Goal: Task Accomplishment & Management: Use online tool/utility

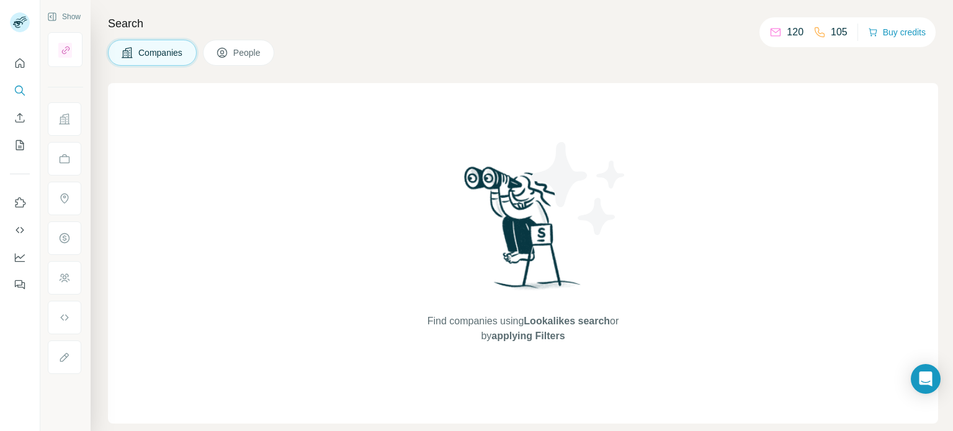
click at [141, 51] on span "Companies" at bounding box center [160, 53] width 45 height 12
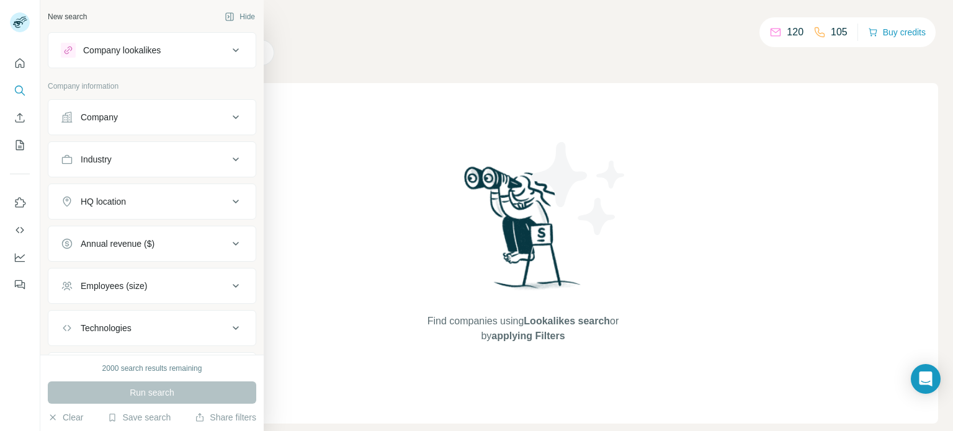
click at [159, 199] on div "HQ location" at bounding box center [144, 201] width 167 height 12
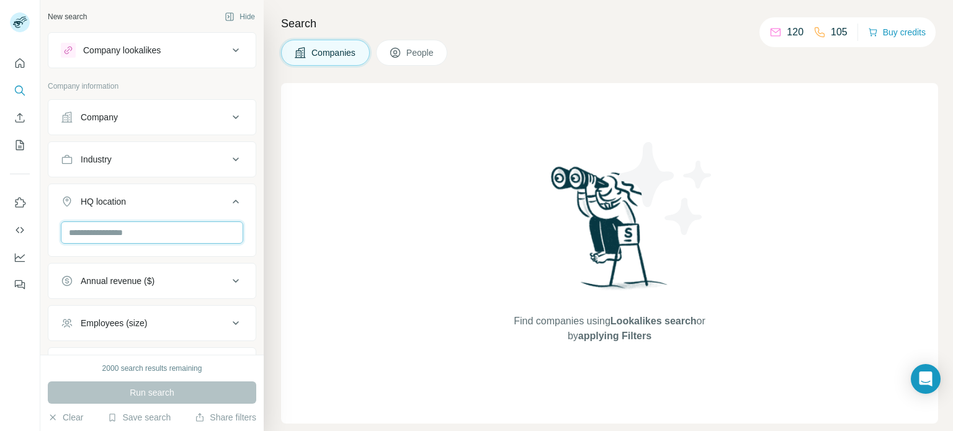
click at [153, 228] on input "text" at bounding box center [152, 232] width 182 height 22
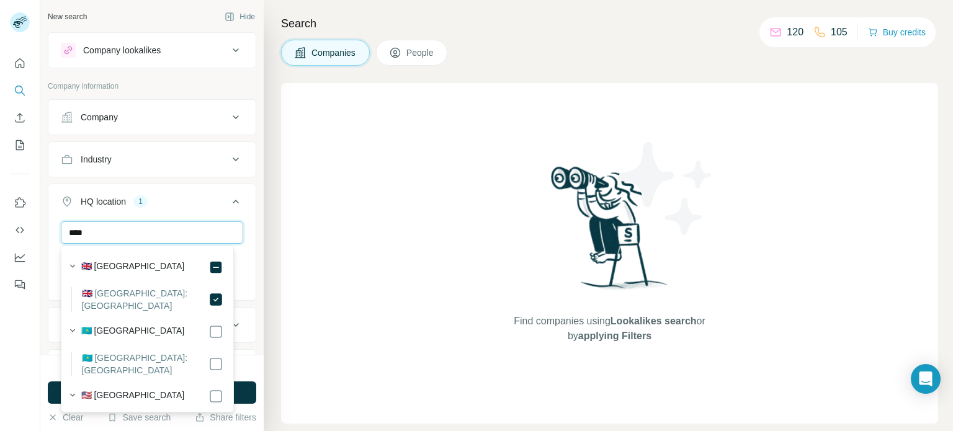
click at [107, 235] on input "****" at bounding box center [152, 232] width 182 height 22
drag, startPoint x: 96, startPoint y: 236, endPoint x: 43, endPoint y: 238, distance: 53.4
click at [43, 238] on div "New search Hide Company lookalikes Company information Company Industry HQ loca…" at bounding box center [151, 177] width 223 height 355
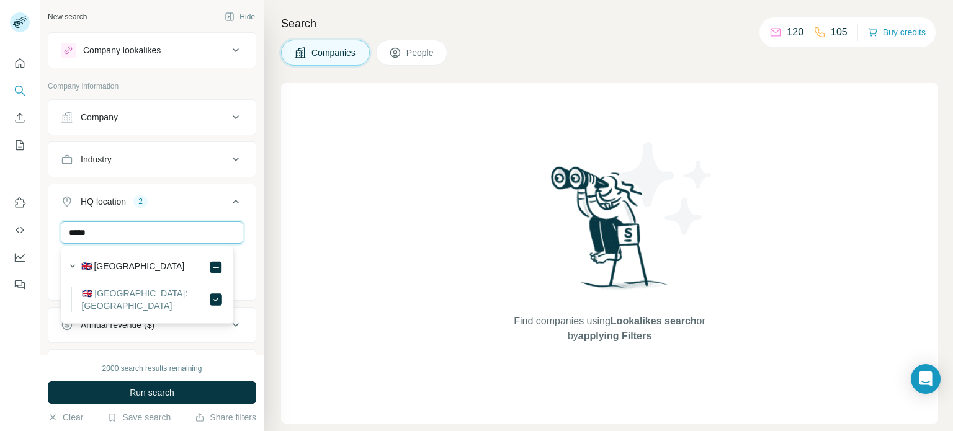
click at [114, 235] on input "*****" at bounding box center [152, 232] width 182 height 22
type input "****"
click at [236, 247] on div "**** [GEOGRAPHIC_DATA][PERSON_NAME][GEOGRAPHIC_DATA] [GEOGRAPHIC_DATA] [GEOGRAP…" at bounding box center [151, 281] width 207 height 120
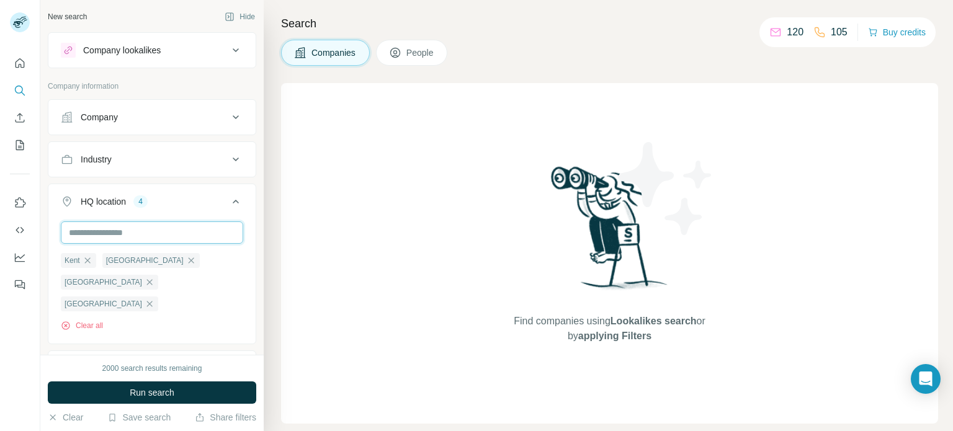
click at [137, 235] on input "text" at bounding box center [152, 232] width 182 height 22
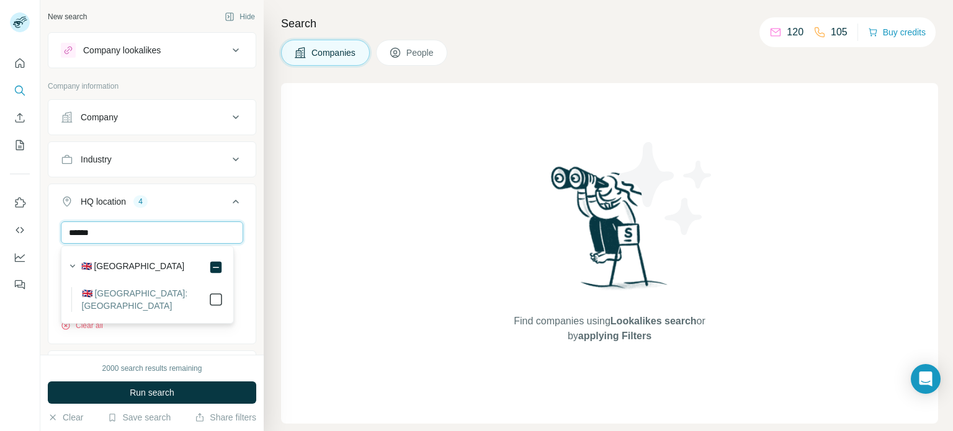
type input "******"
click at [233, 227] on input "******" at bounding box center [152, 232] width 182 height 22
click at [246, 220] on div "HQ location 5 ****** [GEOGRAPHIC_DATA][PERSON_NAME][GEOGRAPHIC_DATA] [GEOGRAPHI…" at bounding box center [152, 275] width 208 height 182
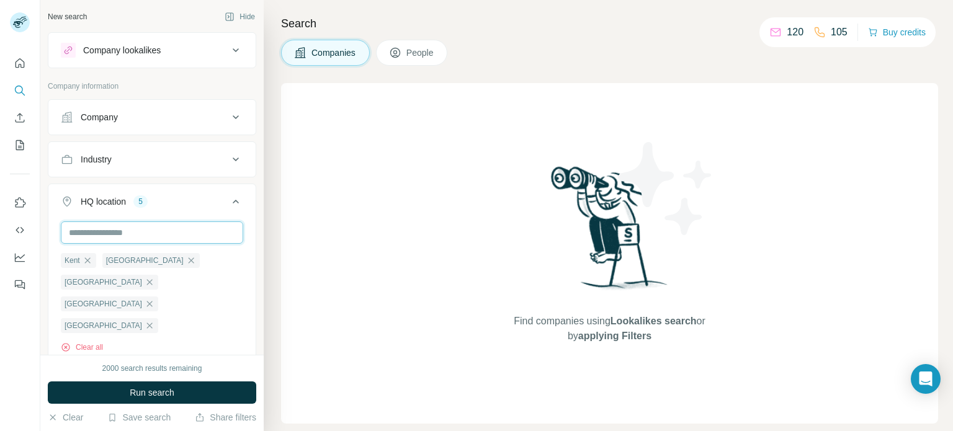
click at [114, 236] on input "text" at bounding box center [152, 232] width 182 height 22
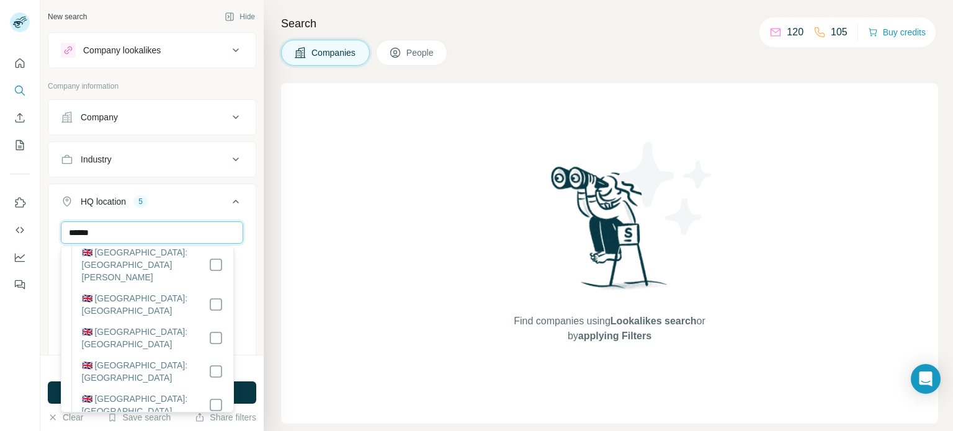
scroll to position [744, 0]
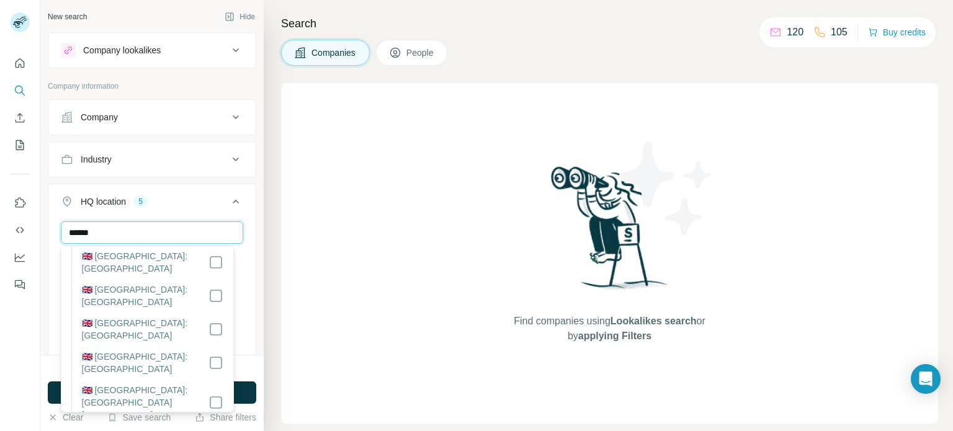
type input "******"
click at [269, 226] on div "Search Companies People Find companies using Lookalikes search or by applying F…" at bounding box center [608, 215] width 689 height 431
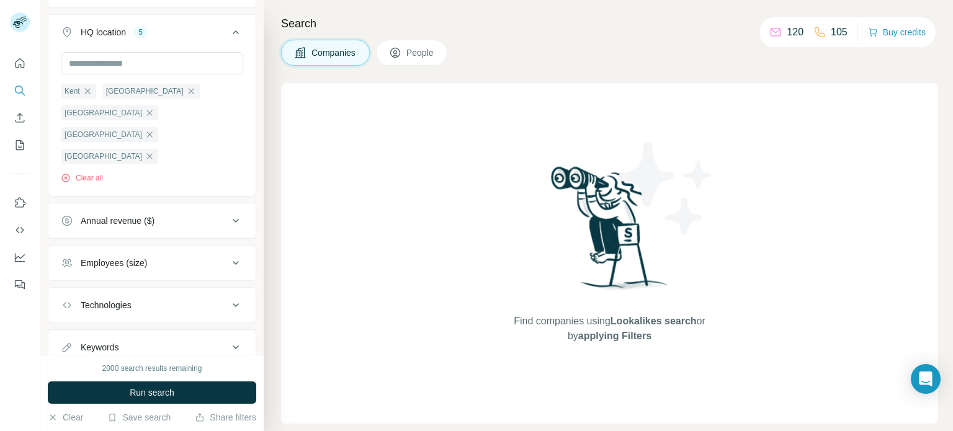
scroll to position [0, 0]
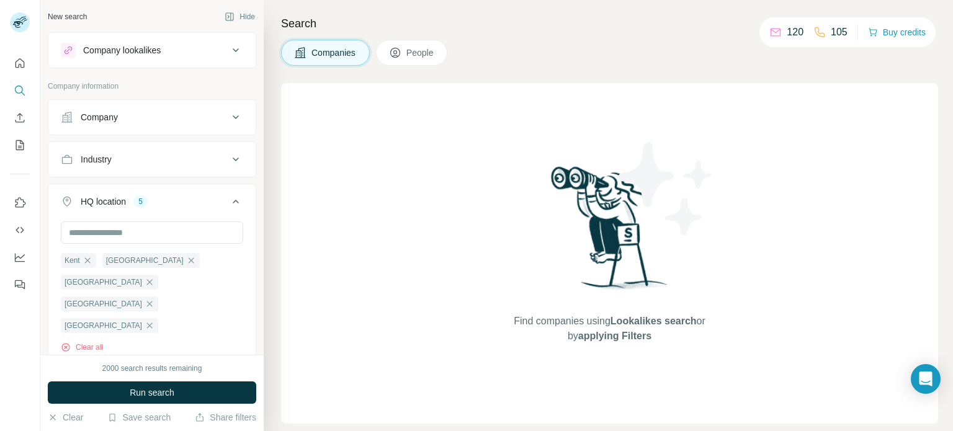
click at [161, 165] on button "Industry" at bounding box center [151, 160] width 207 height 30
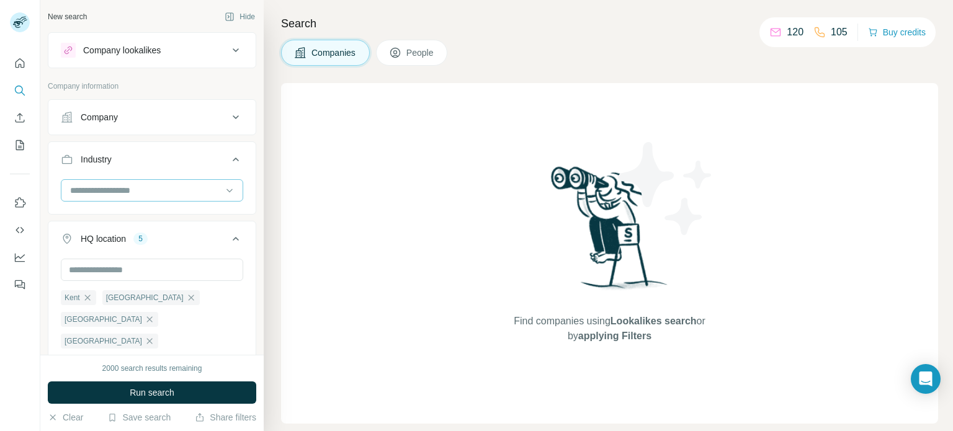
click at [146, 196] on input at bounding box center [145, 191] width 153 height 14
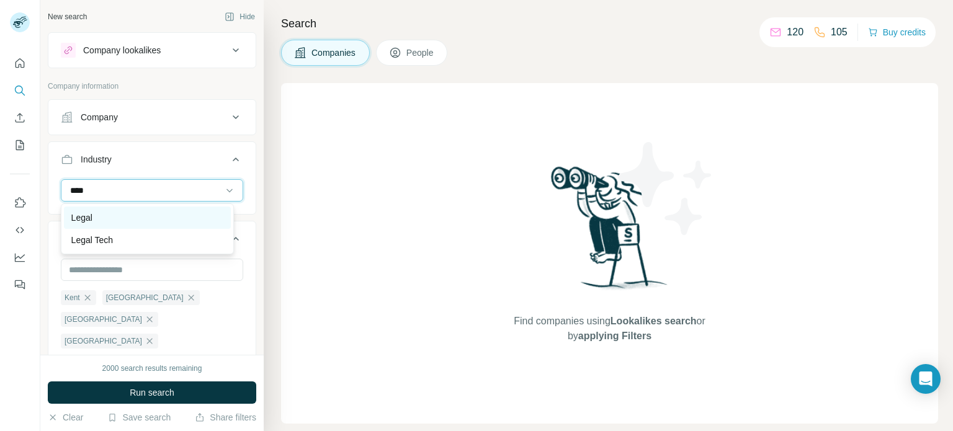
type input "****"
click at [138, 209] on div "Legal" at bounding box center [147, 218] width 167 height 22
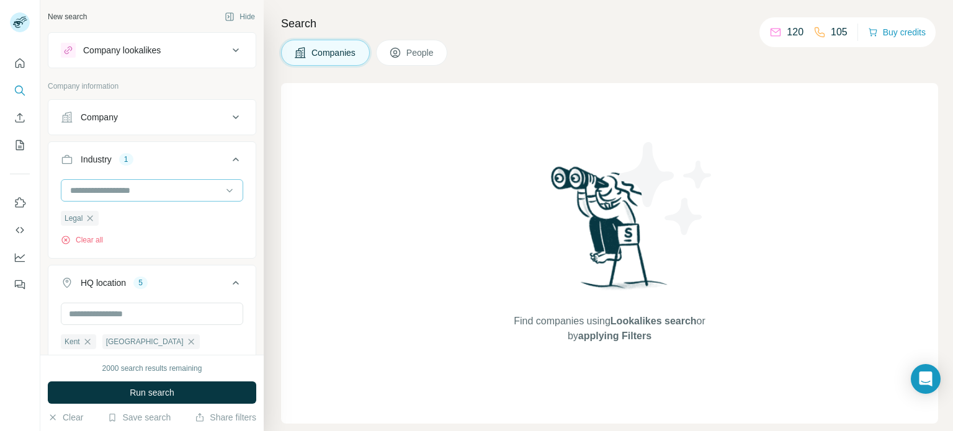
click at [139, 190] on input at bounding box center [145, 191] width 153 height 14
click at [97, 261] on p "Accounting" at bounding box center [92, 262] width 43 height 12
click at [115, 190] on input at bounding box center [145, 191] width 153 height 14
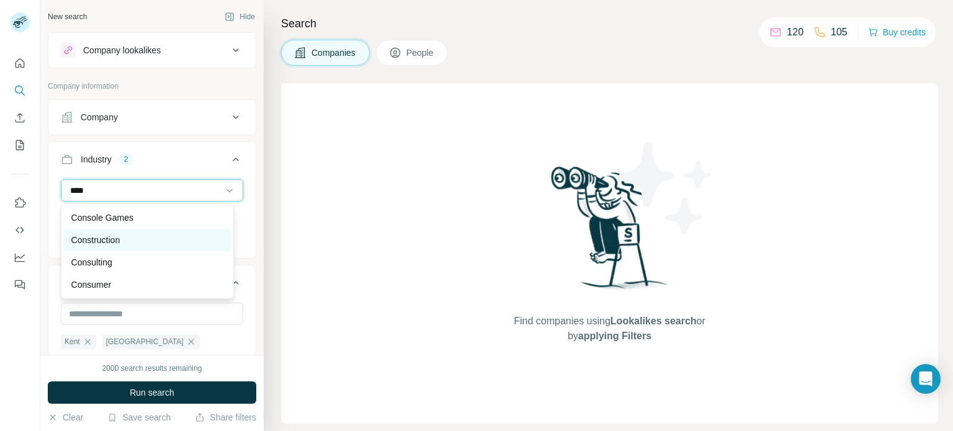
type input "****"
click at [112, 237] on p "Construction" at bounding box center [95, 240] width 49 height 12
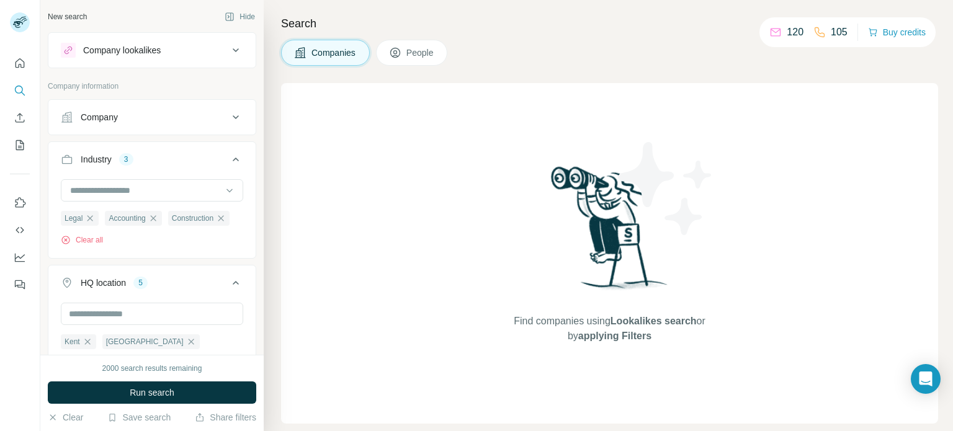
click at [104, 185] on input at bounding box center [145, 191] width 153 height 14
click at [127, 194] on input at bounding box center [145, 191] width 153 height 14
click at [124, 229] on p "Financial Services" at bounding box center [106, 223] width 71 height 12
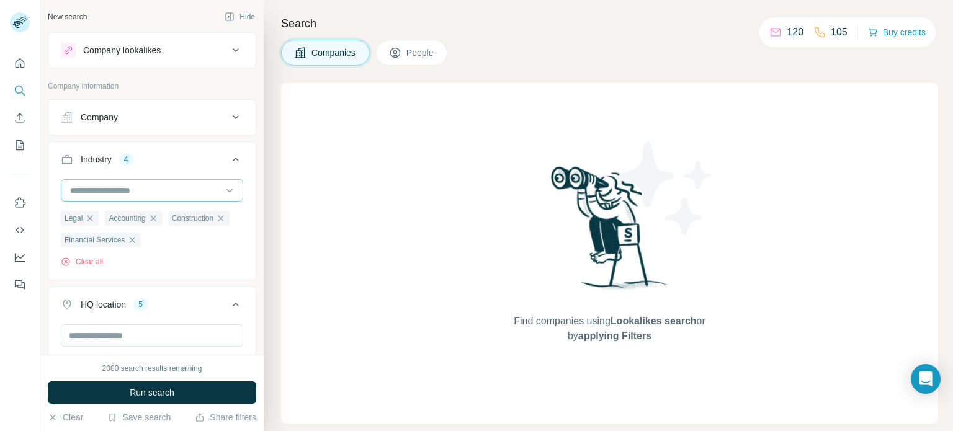
click at [123, 185] on input at bounding box center [145, 191] width 153 height 14
type input "****"
click at [244, 179] on div "**** Legal Accounting Construction Financial Services Clear all" at bounding box center [151, 228] width 207 height 98
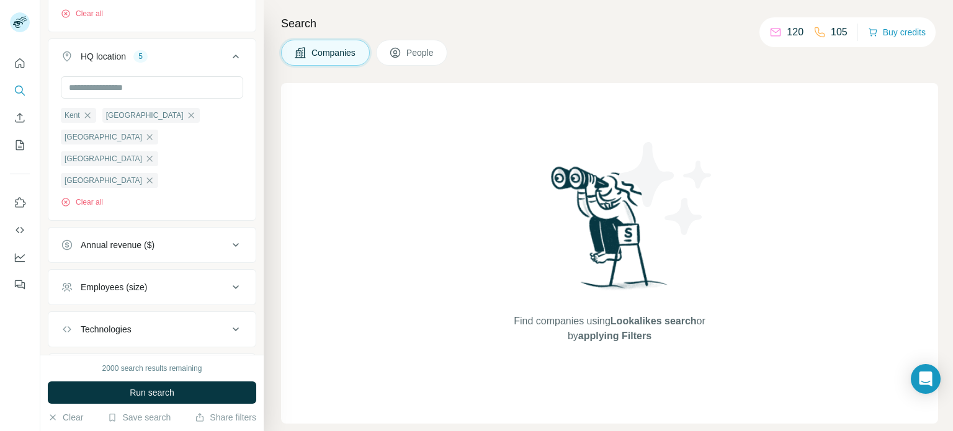
scroll to position [274, 0]
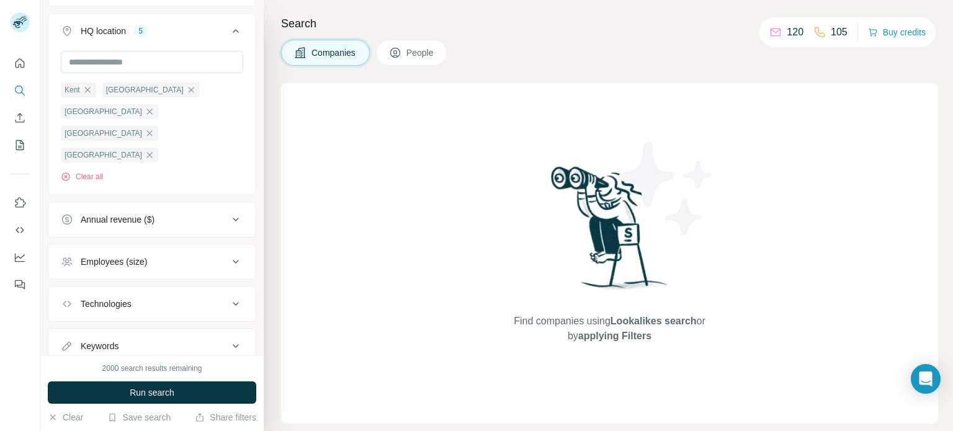
click at [195, 256] on div "Employees (size)" at bounding box center [144, 262] width 167 height 12
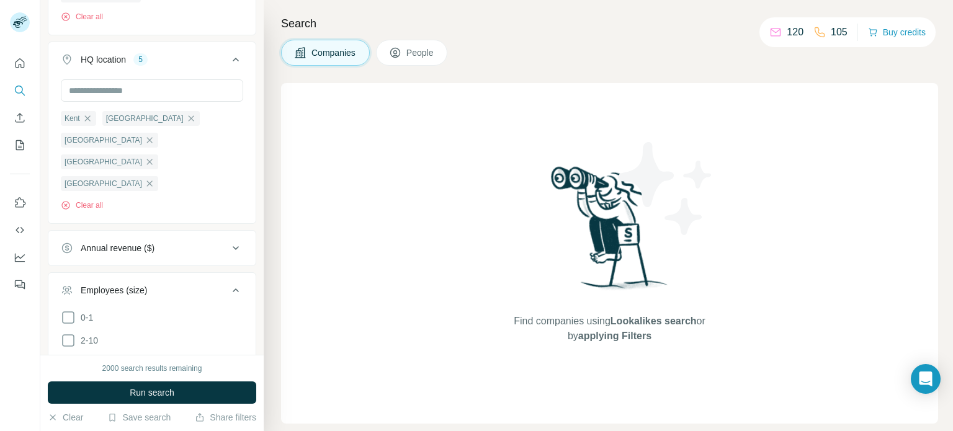
scroll to position [369, 0]
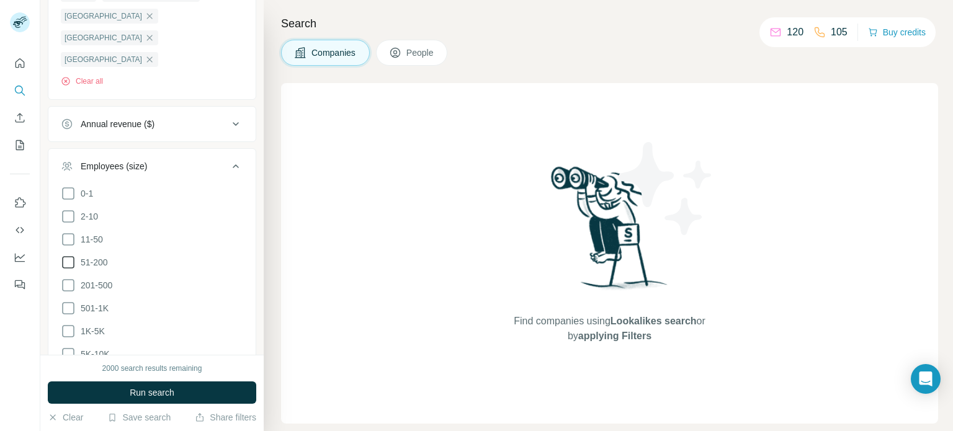
click at [65, 255] on icon at bounding box center [68, 262] width 15 height 15
click at [228, 159] on icon at bounding box center [235, 166] width 15 height 15
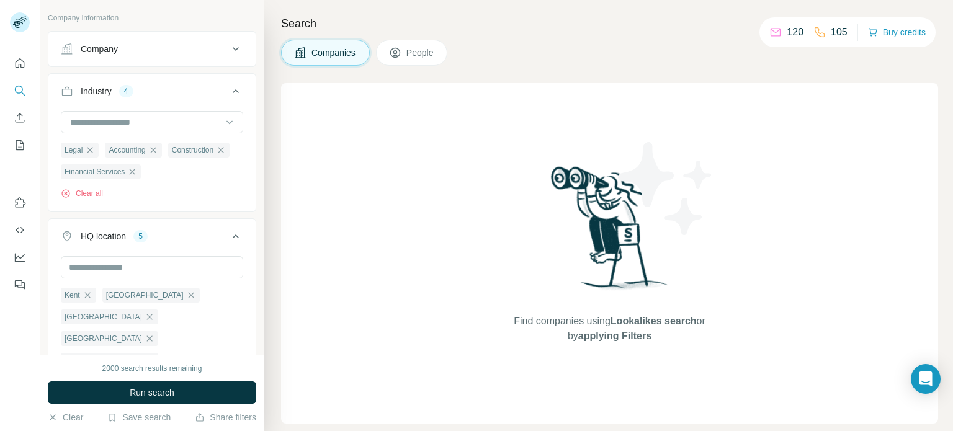
scroll to position [87, 0]
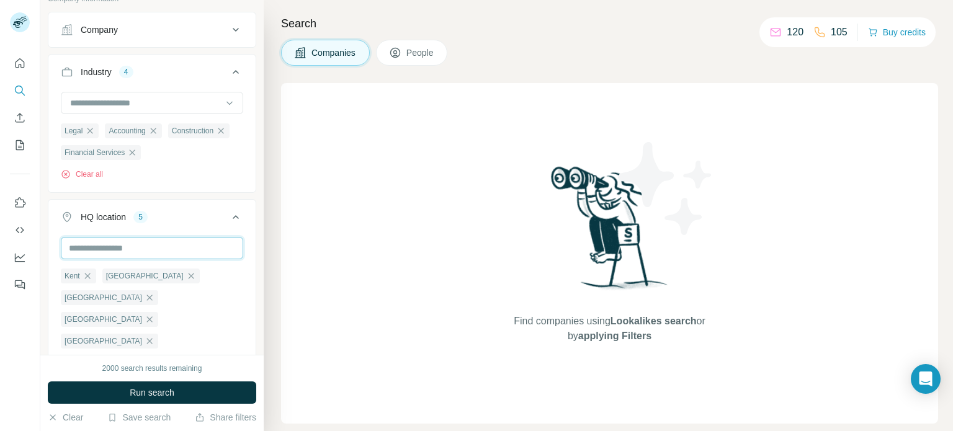
click at [144, 250] on input "text" at bounding box center [152, 248] width 182 height 22
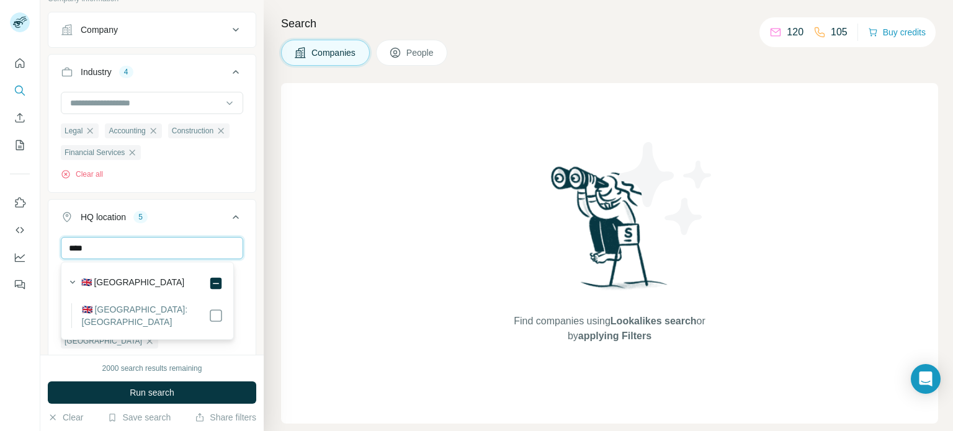
scroll to position [0, 0]
click at [216, 324] on div at bounding box center [215, 315] width 15 height 25
click at [118, 250] on input "*******" at bounding box center [152, 248] width 182 height 22
type input "******"
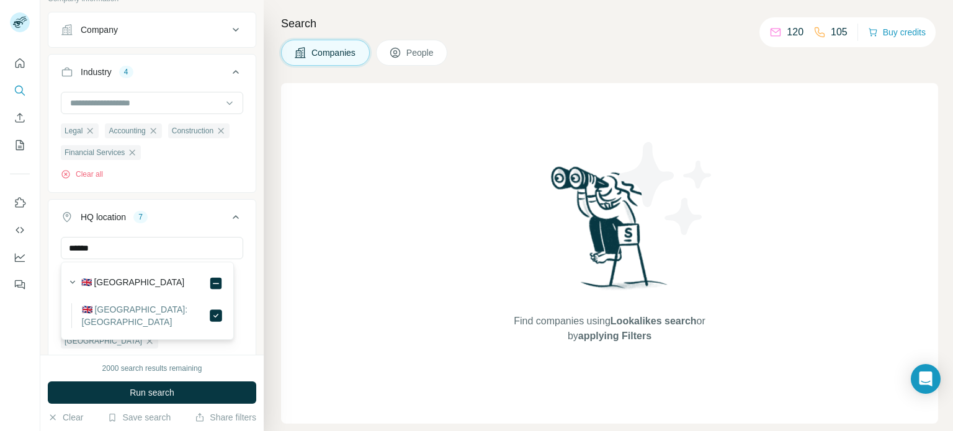
click at [241, 247] on div "****** [GEOGRAPHIC_DATA][PERSON_NAME][GEOGRAPHIC_DATA] [GEOGRAPHIC_DATA] [GEOGR…" at bounding box center [151, 309] width 207 height 144
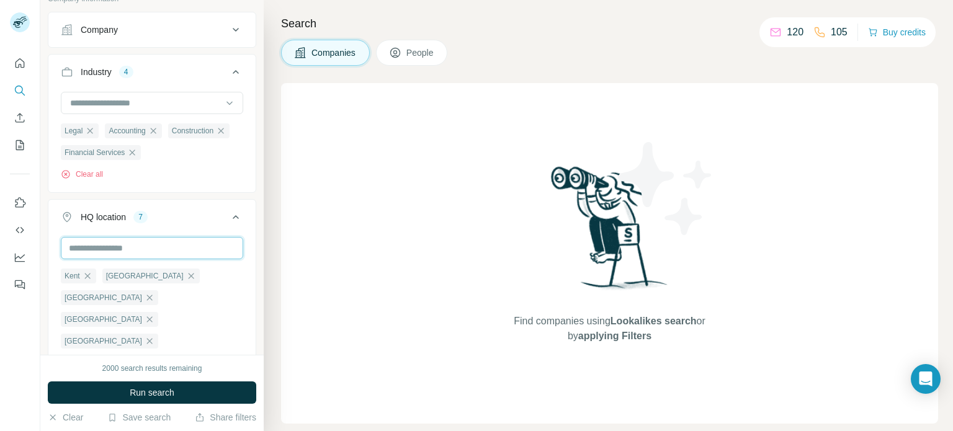
click at [176, 246] on input "text" at bounding box center [152, 248] width 182 height 22
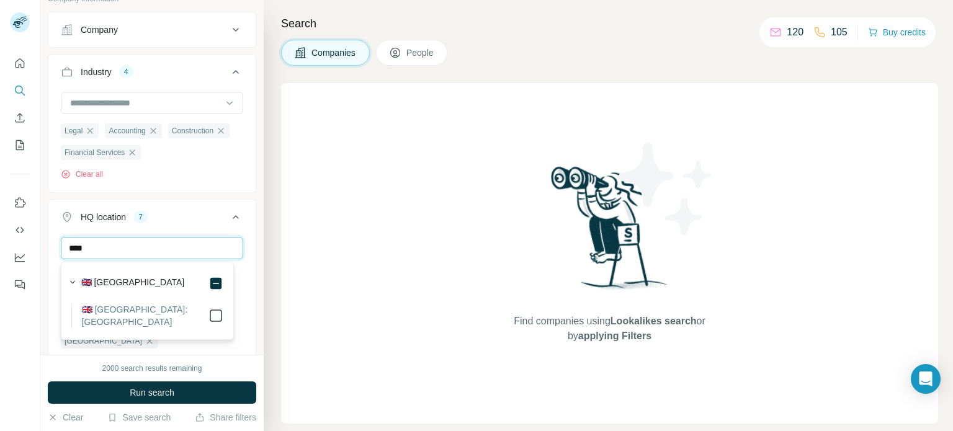
type input "****"
click at [244, 218] on button "HQ location 8" at bounding box center [151, 219] width 207 height 35
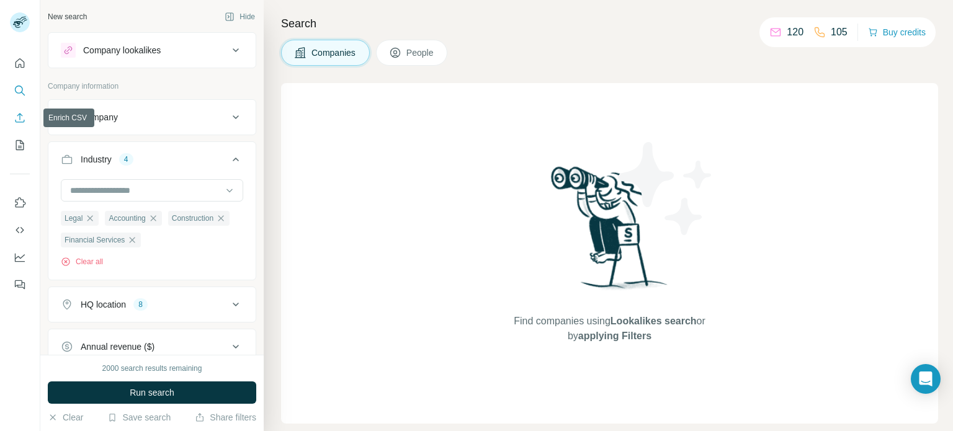
click at [22, 113] on icon "Enrich CSV" at bounding box center [20, 118] width 12 height 12
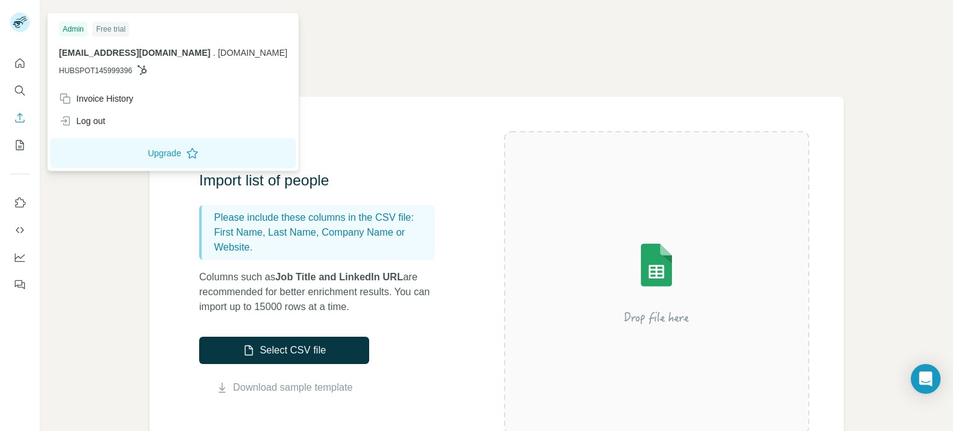
click at [19, 20] on rect at bounding box center [20, 22] width 20 height 20
click at [25, 59] on icon "Quick start" at bounding box center [20, 63] width 12 height 12
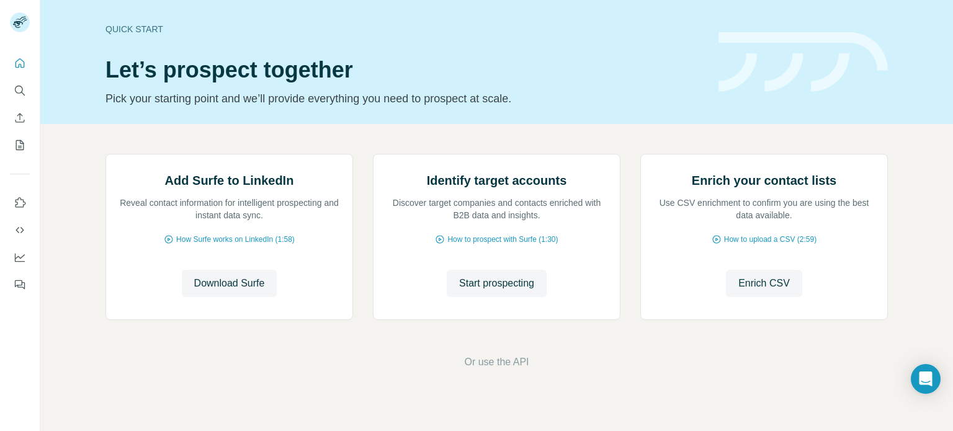
scroll to position [104, 0]
click at [231, 291] on span "Download Surfe" at bounding box center [229, 283] width 71 height 15
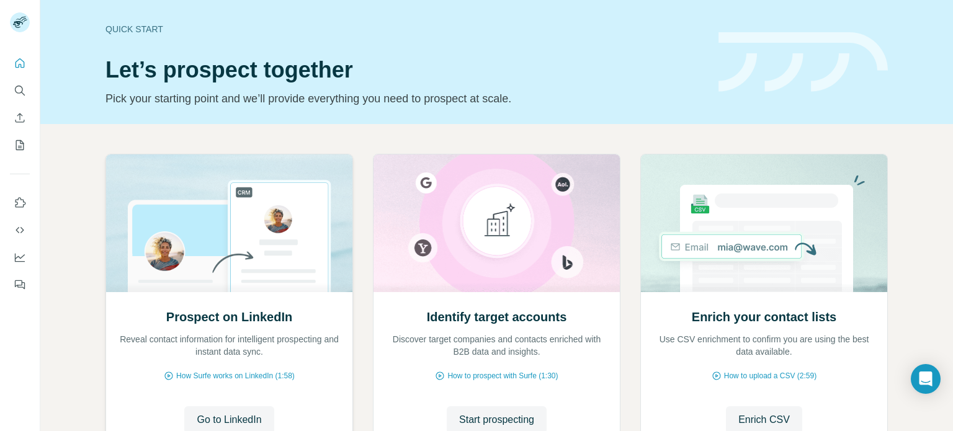
scroll to position [104, 0]
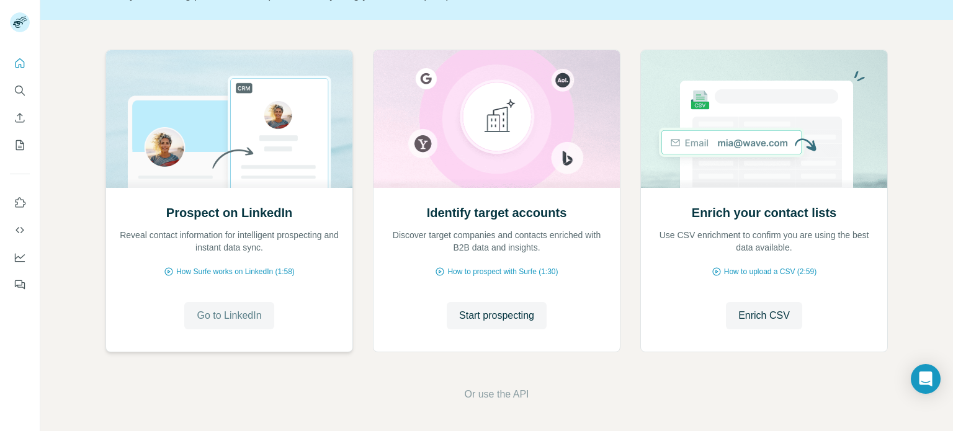
click at [221, 313] on span "Go to LinkedIn" at bounding box center [229, 315] width 65 height 15
click at [770, 317] on span "Enrich CSV" at bounding box center [763, 315] width 51 height 15
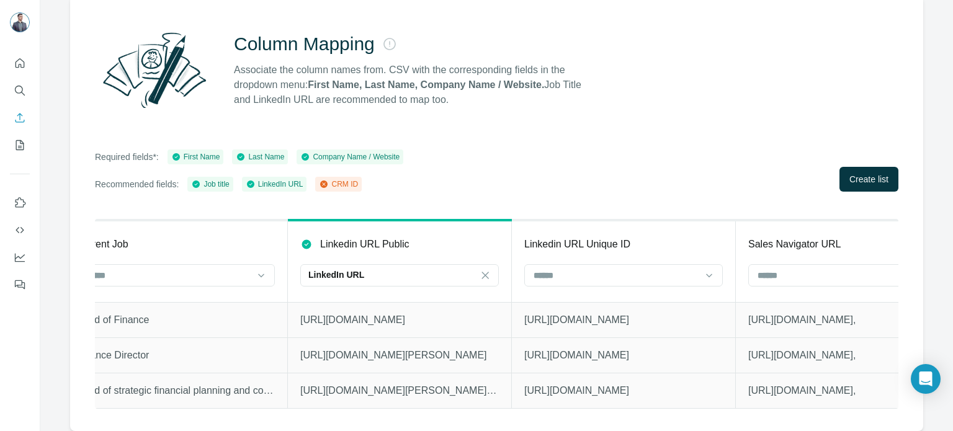
scroll to position [0, 703]
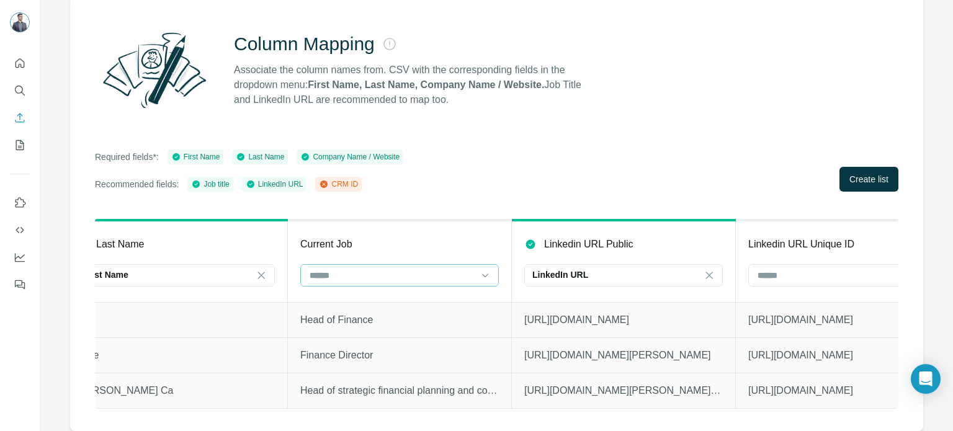
click at [352, 269] on input at bounding box center [391, 276] width 167 height 14
type input "*"
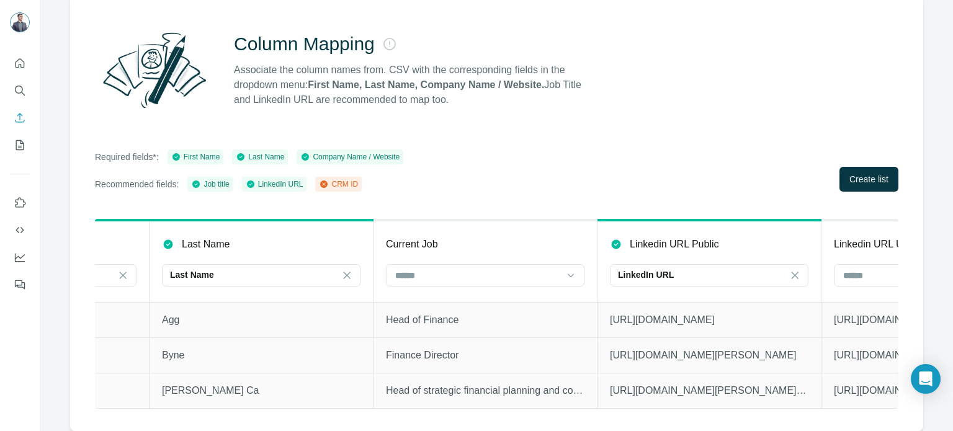
scroll to position [0, 0]
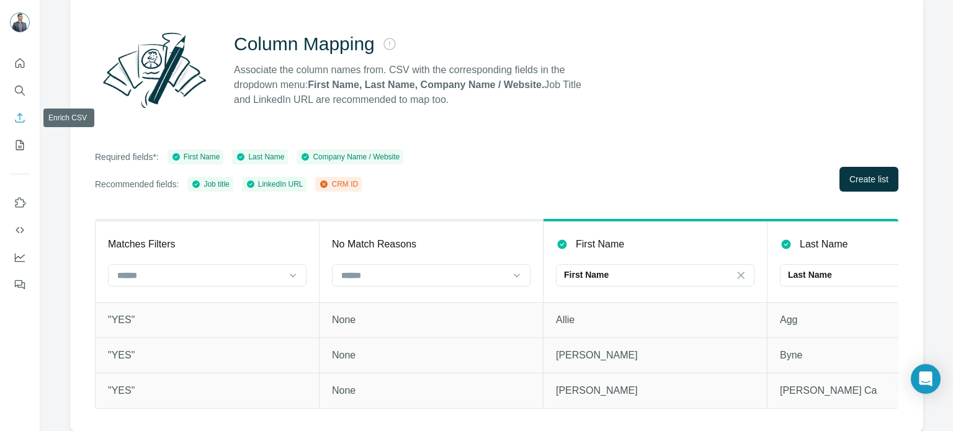
click at [17, 123] on icon "Enrich CSV" at bounding box center [20, 118] width 12 height 12
click at [24, 118] on icon "Enrich CSV" at bounding box center [20, 118] width 12 height 12
click at [22, 65] on icon "Quick start" at bounding box center [20, 63] width 12 height 12
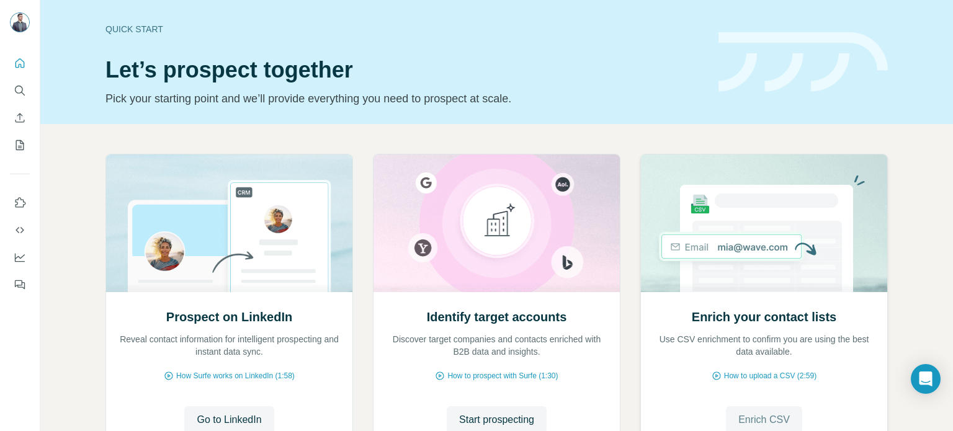
click at [746, 416] on span "Enrich CSV" at bounding box center [763, 419] width 51 height 15
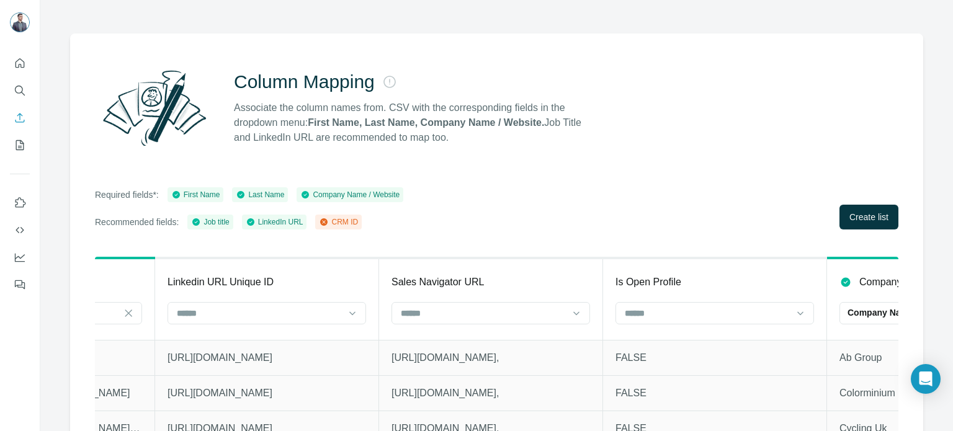
scroll to position [109, 0]
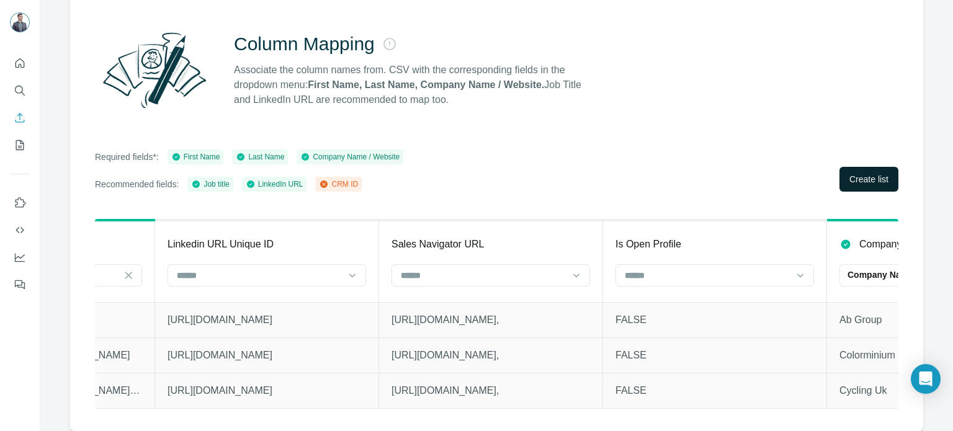
click at [849, 180] on button "Create list" at bounding box center [868, 179] width 59 height 25
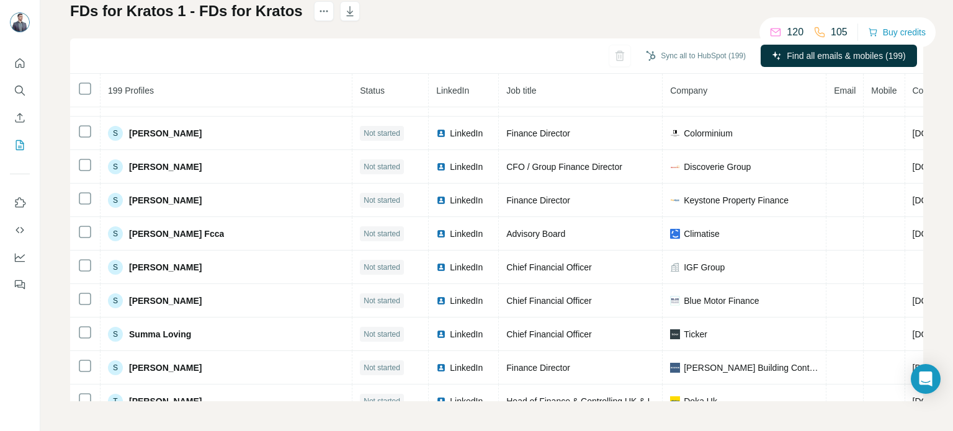
scroll to position [6328, 0]
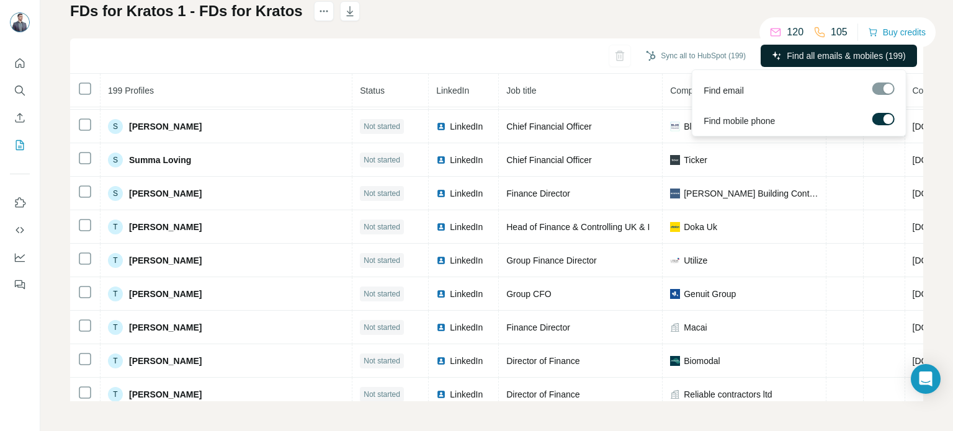
click at [793, 56] on span "Find all emails & mobiles (199)" at bounding box center [845, 56] width 118 height 12
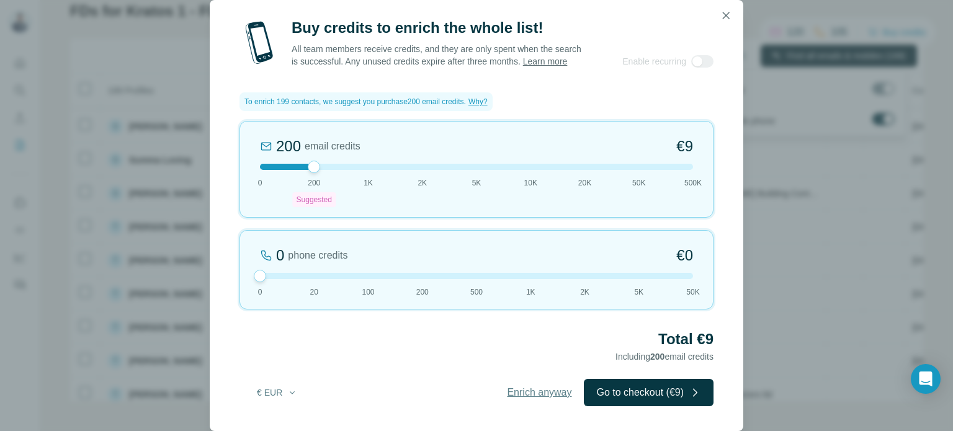
click at [535, 390] on span "Enrich anyway" at bounding box center [539, 392] width 65 height 15
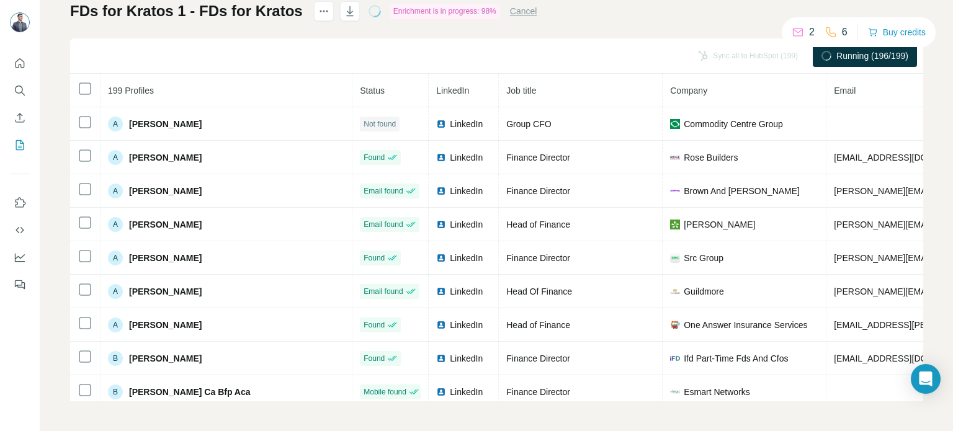
scroll to position [0, 0]
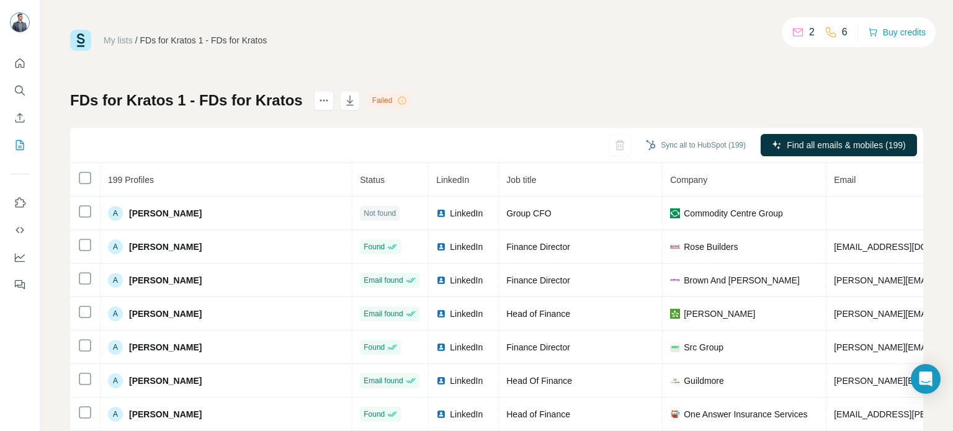
click at [397, 99] on icon at bounding box center [402, 101] width 10 height 10
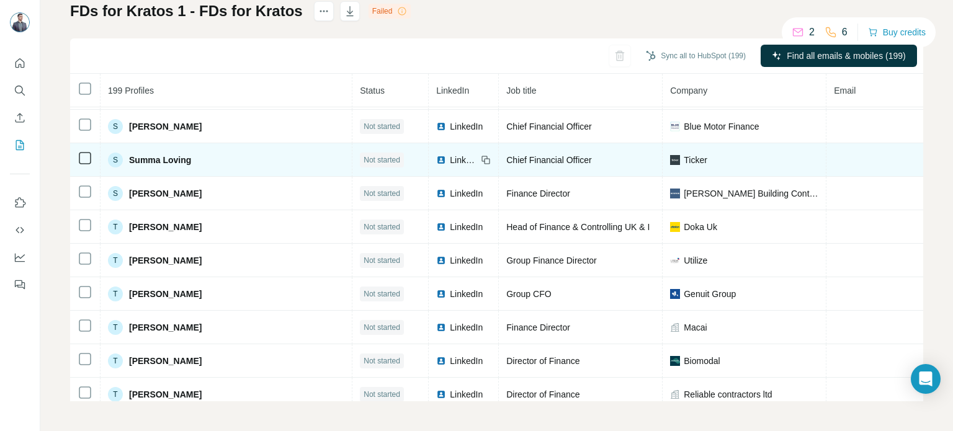
scroll to position [6266, 0]
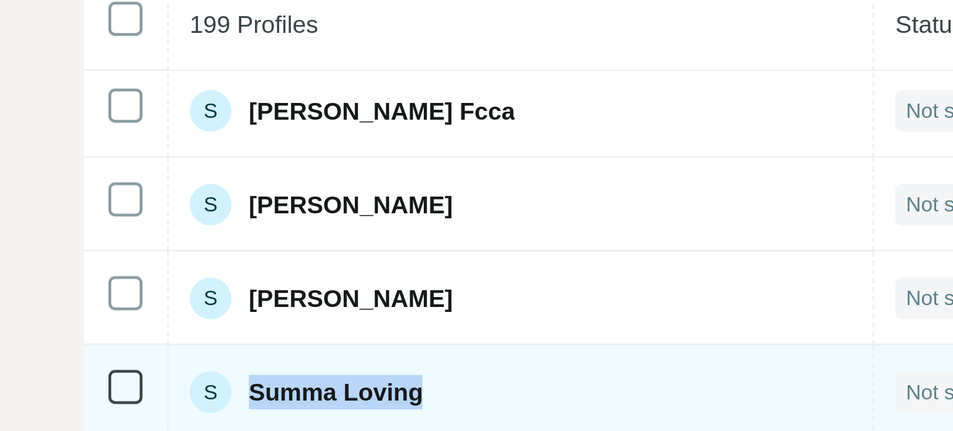
drag, startPoint x: 193, startPoint y: 176, endPoint x: 130, endPoint y: 176, distance: 62.6
click at [130, 215] on div "S Summa Loving" at bounding box center [226, 222] width 236 height 15
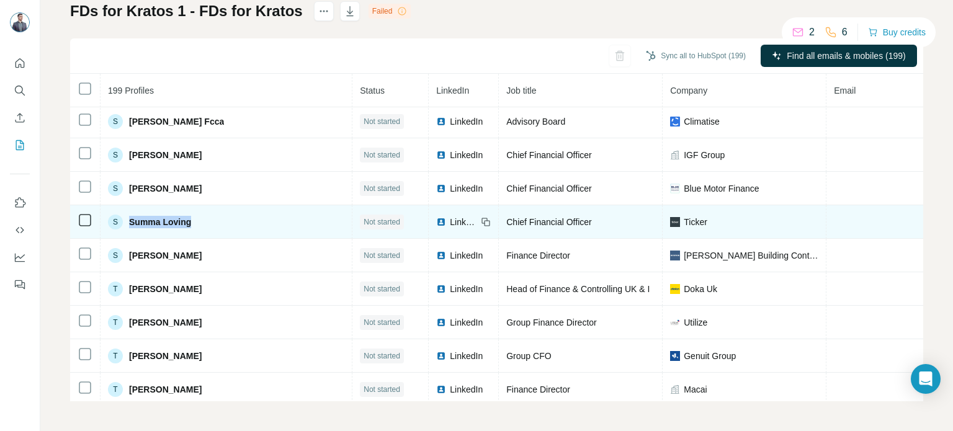
scroll to position [6204, 0]
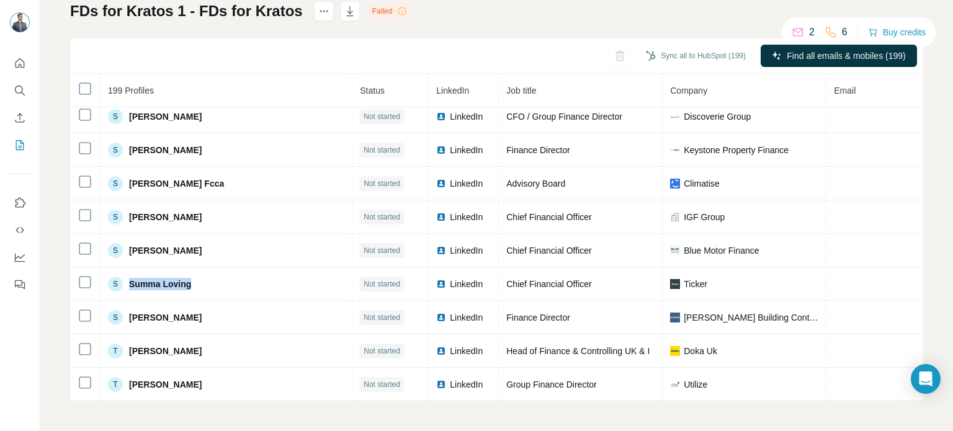
click at [48, 208] on div "My lists / FDs for Kratos 1 - FDs for Kratos 2 6 Buy credits FDs for Kratos 1 -…" at bounding box center [496, 215] width 912 height 431
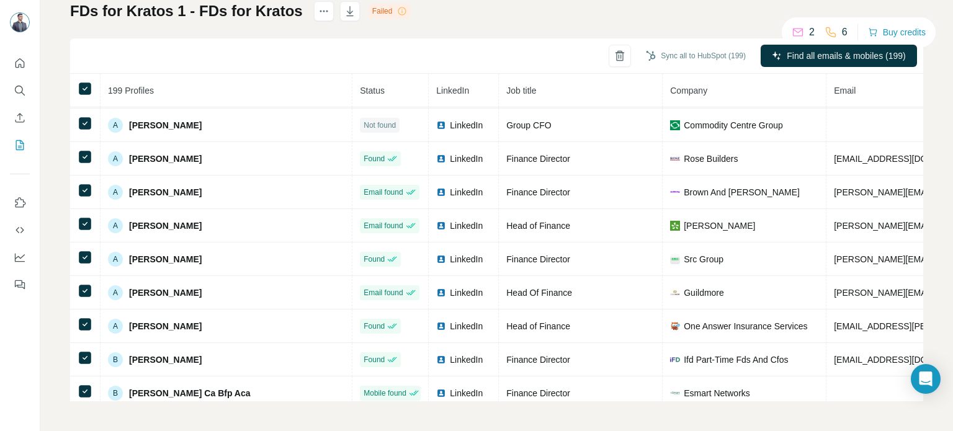
scroll to position [744, 0]
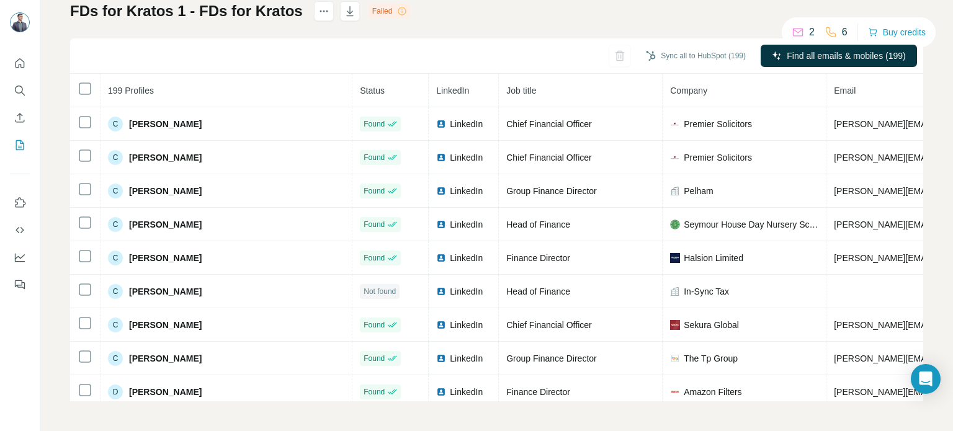
click at [365, 89] on span "Status" at bounding box center [372, 91] width 25 height 10
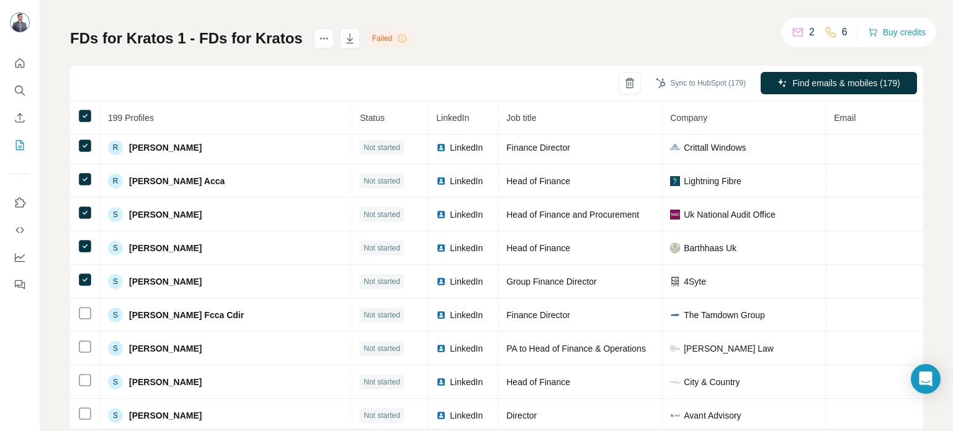
scroll to position [5770, 0]
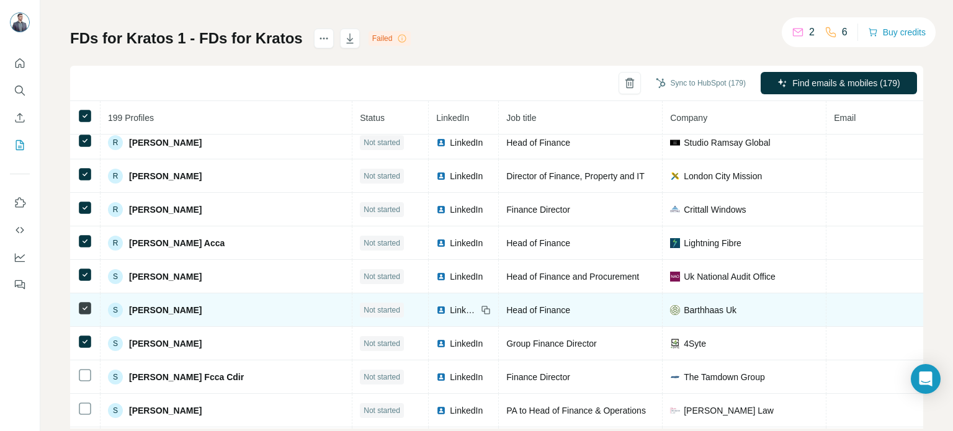
click at [84, 327] on td at bounding box center [85, 343] width 30 height 33
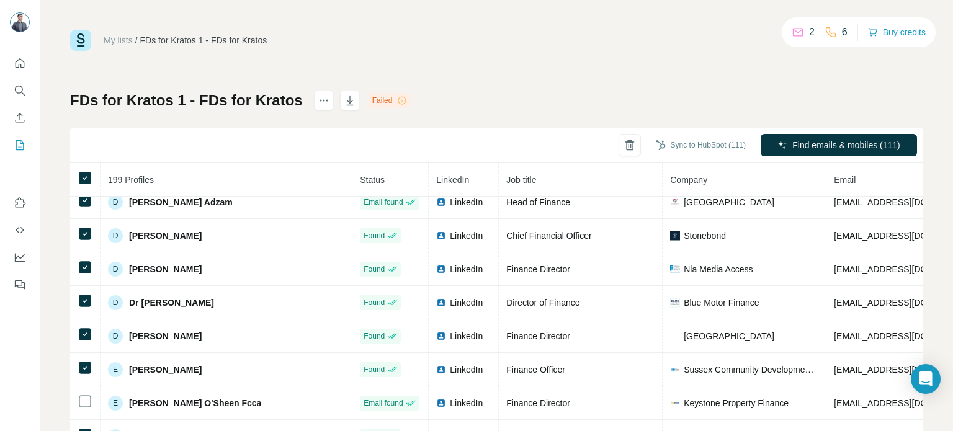
scroll to position [1366, 0]
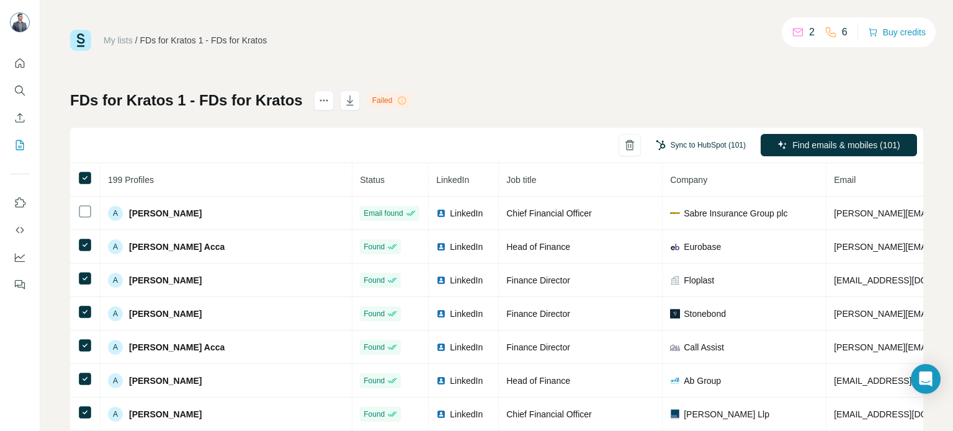
click at [682, 146] on button "Sync to HubSpot (101)" at bounding box center [700, 145] width 107 height 19
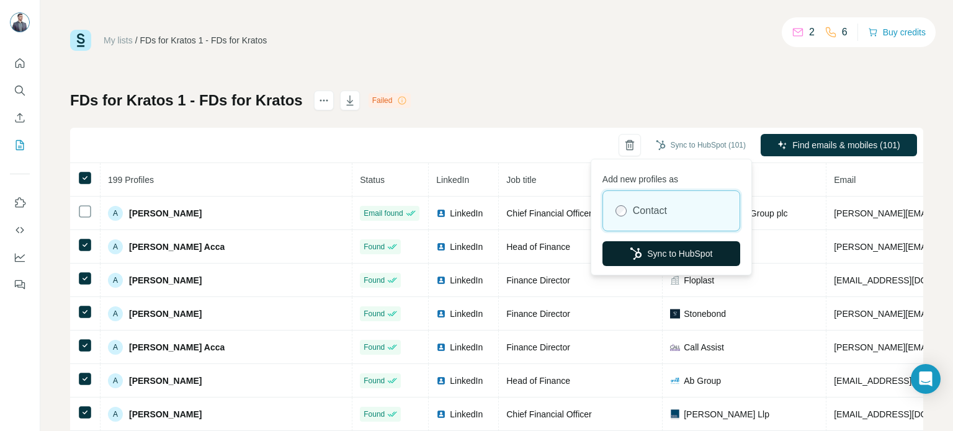
click at [664, 255] on button "Sync to HubSpot" at bounding box center [671, 253] width 138 height 25
